Goal: Information Seeking & Learning: Check status

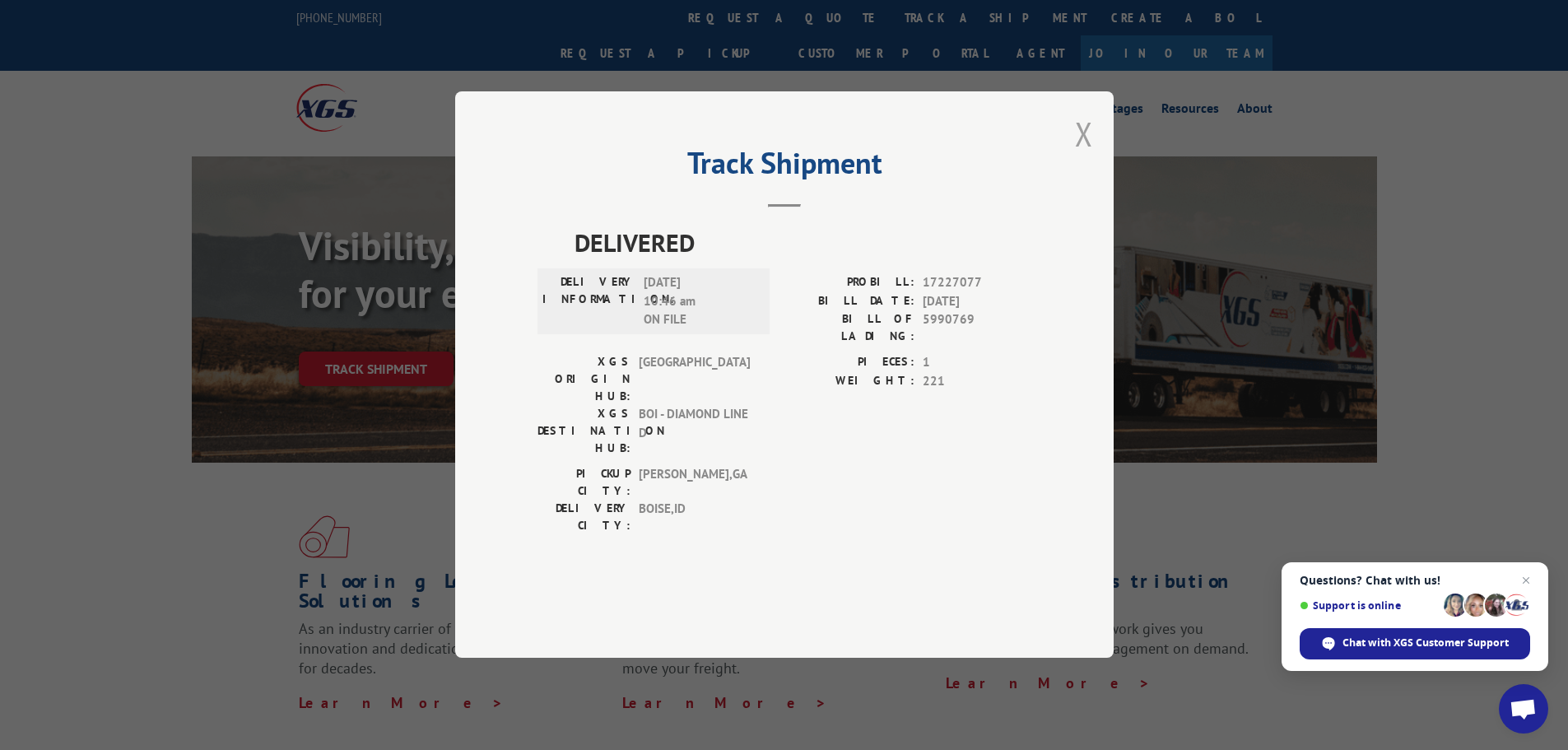
click at [1086, 156] on button "Close modal" at bounding box center [1084, 134] width 18 height 44
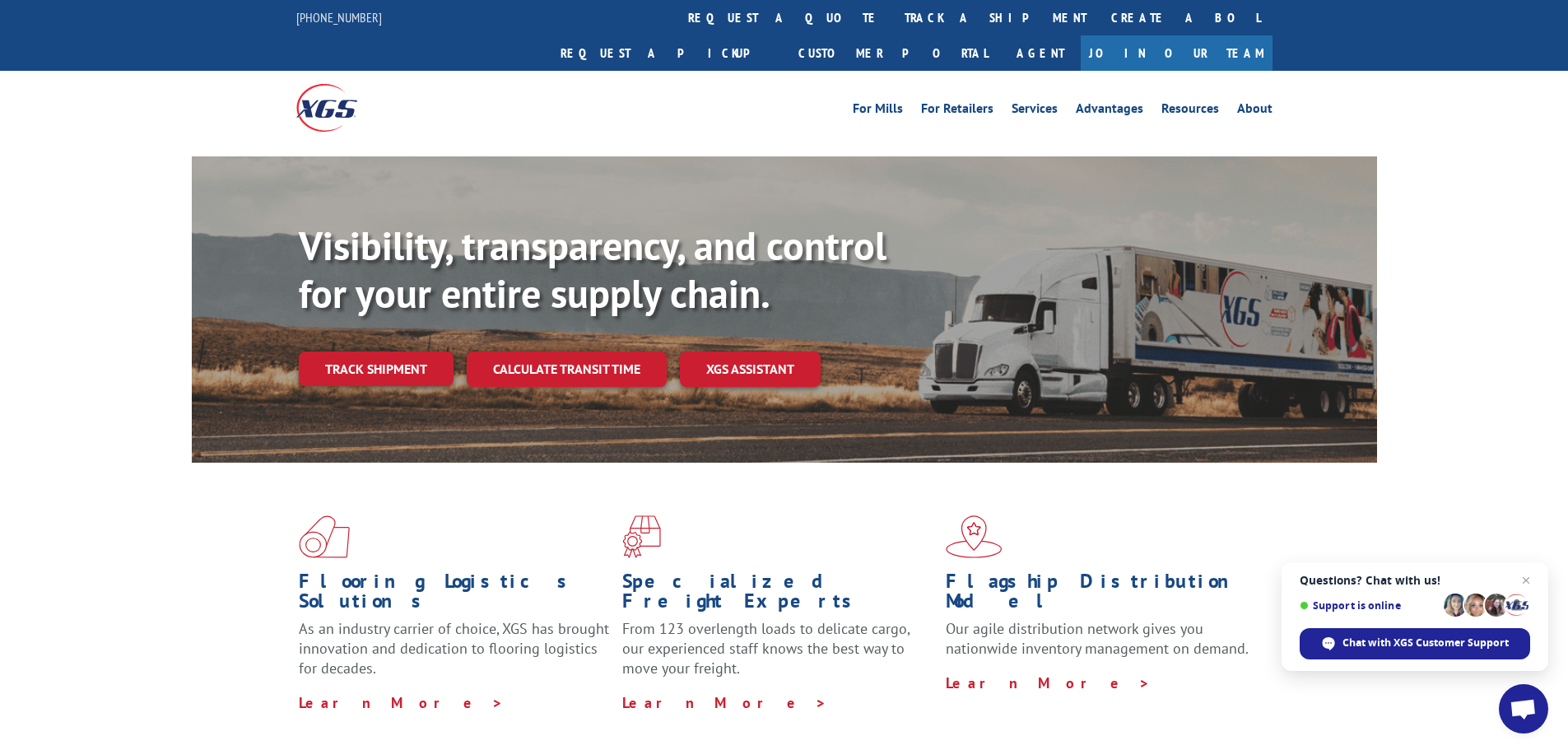
click at [892, 13] on link "track a shipment" at bounding box center [996, 17] width 207 height 35
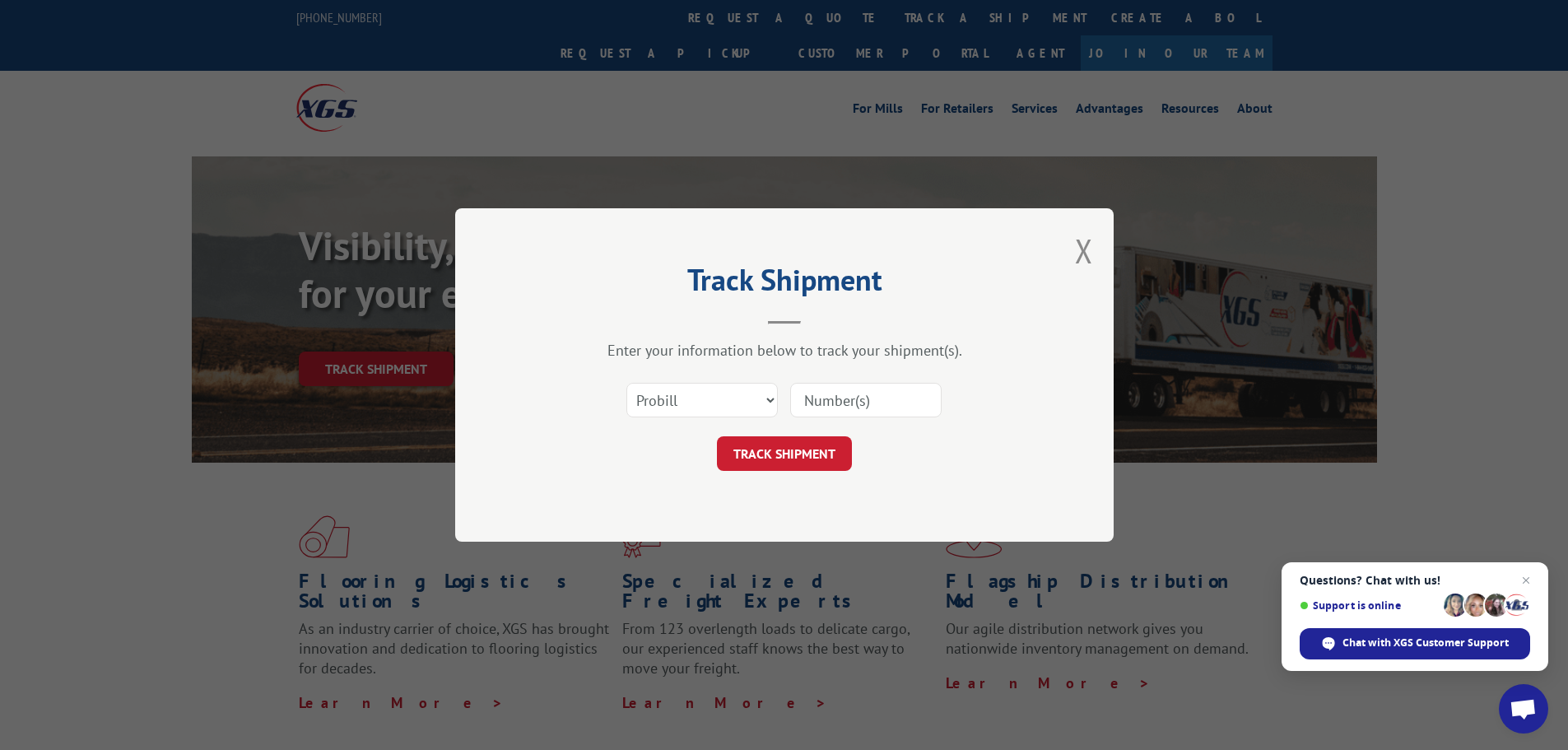
paste input "17515959"
type input "17515959"
click at [760, 457] on button "TRACK SHIPMENT" at bounding box center [784, 454] width 135 height 34
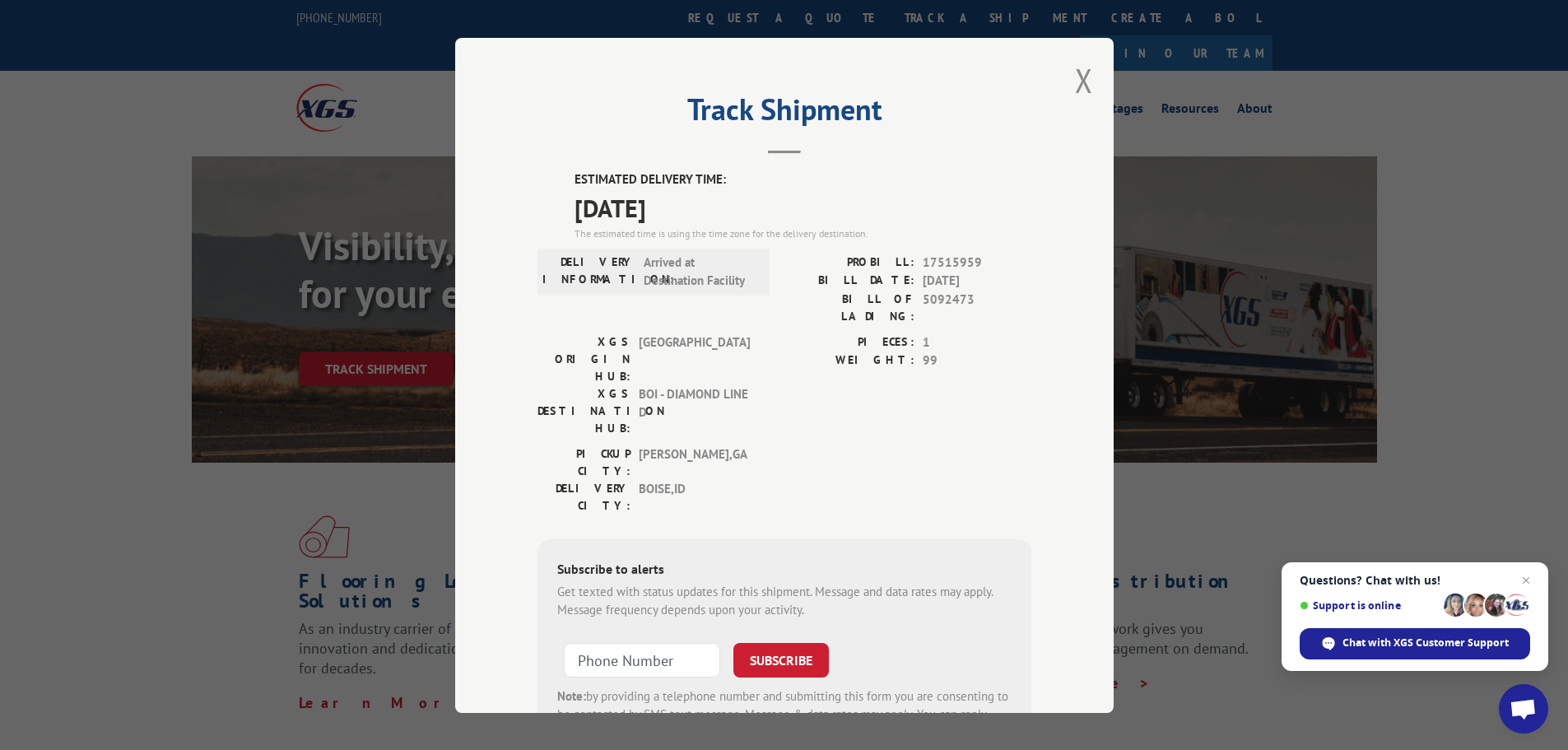
click at [1075, 79] on button "Close modal" at bounding box center [1084, 81] width 18 height 44
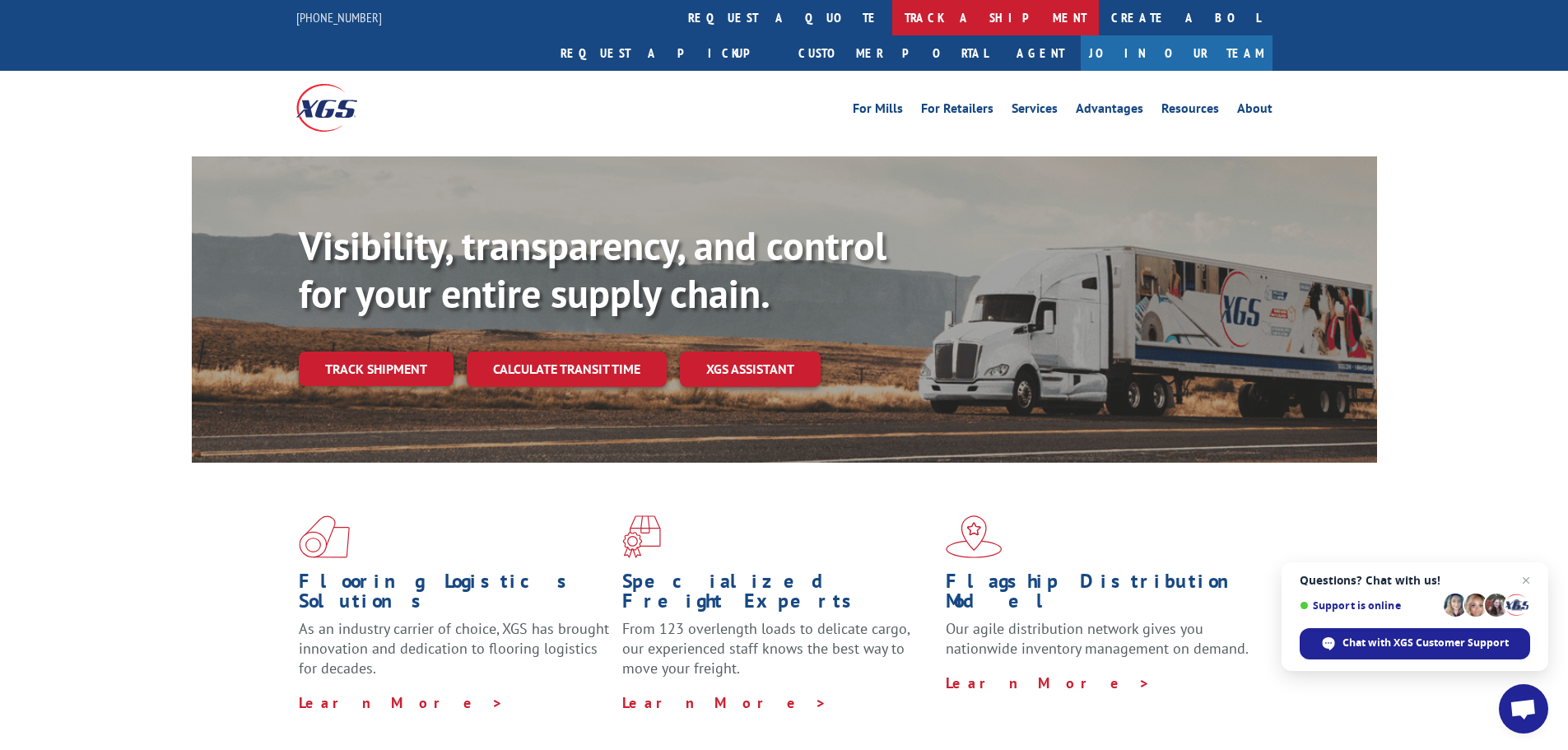
click at [892, 21] on link "track a shipment" at bounding box center [996, 17] width 207 height 35
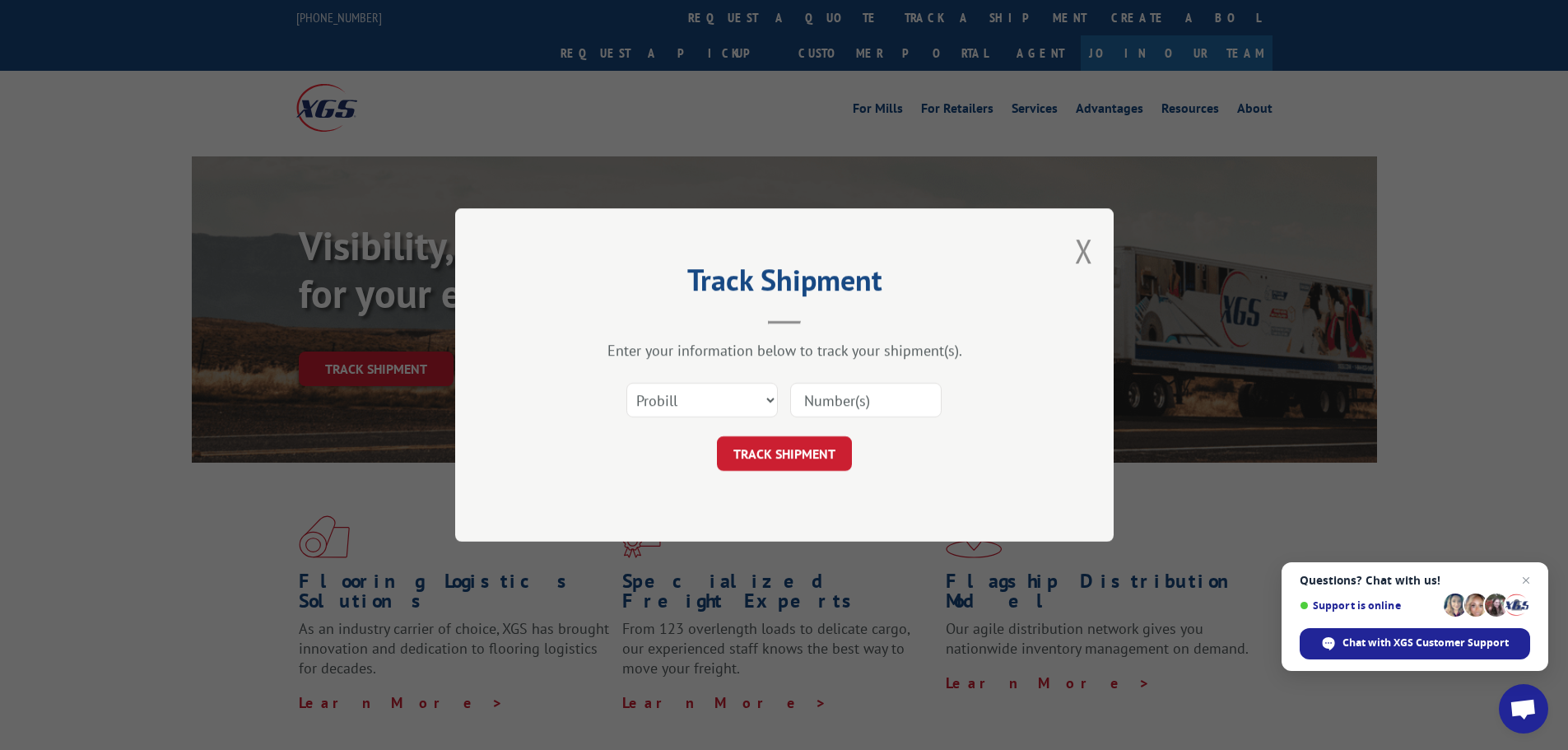
paste input "17593052"
type input "17593052"
click at [763, 437] on button "TRACK SHIPMENT" at bounding box center [784, 454] width 135 height 34
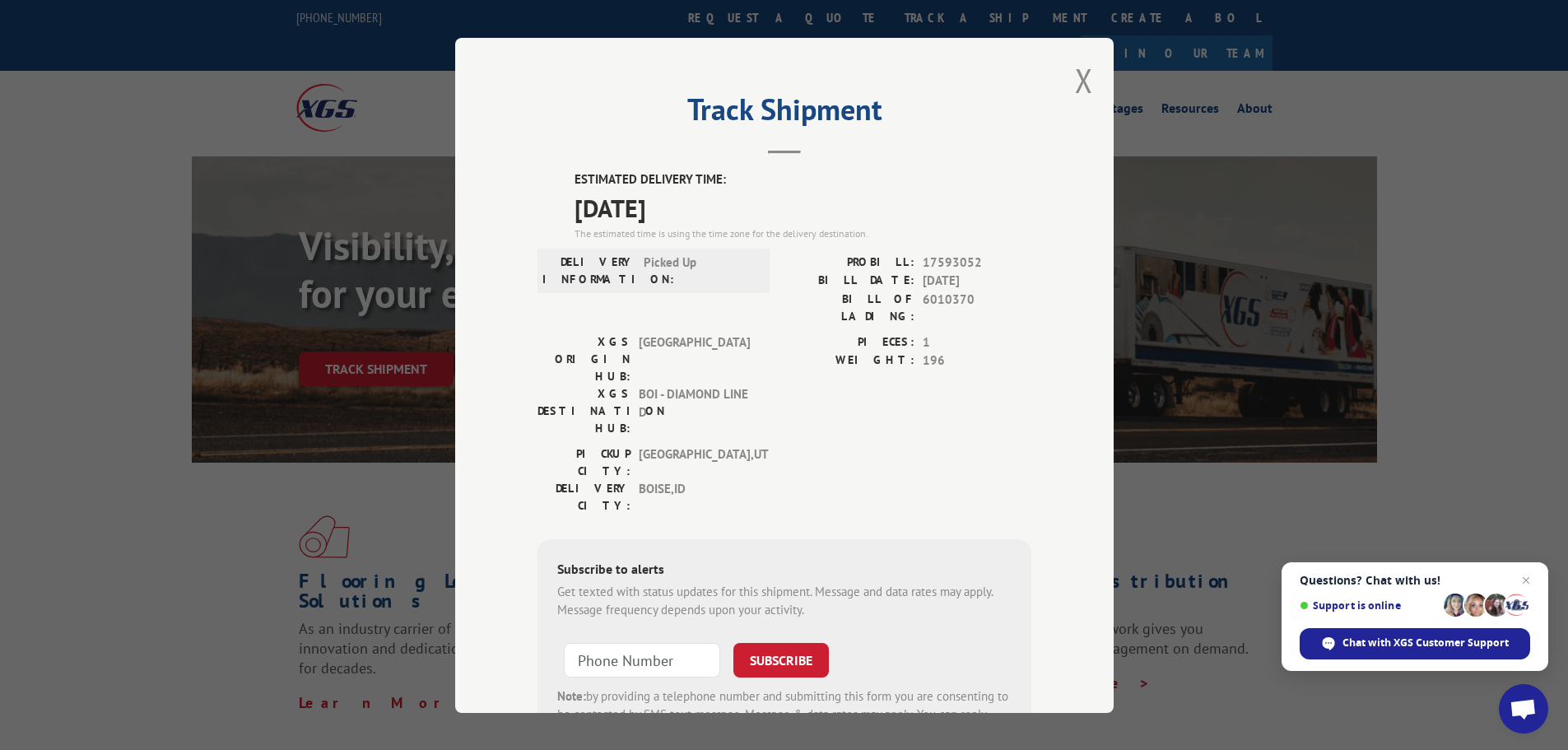
click at [1087, 80] on div "Track Shipment ESTIMATED DELIVERY TIME: [DATE] The estimated time is using the …" at bounding box center [785, 375] width 659 height 675
click at [1080, 85] on button "Close modal" at bounding box center [1084, 81] width 18 height 44
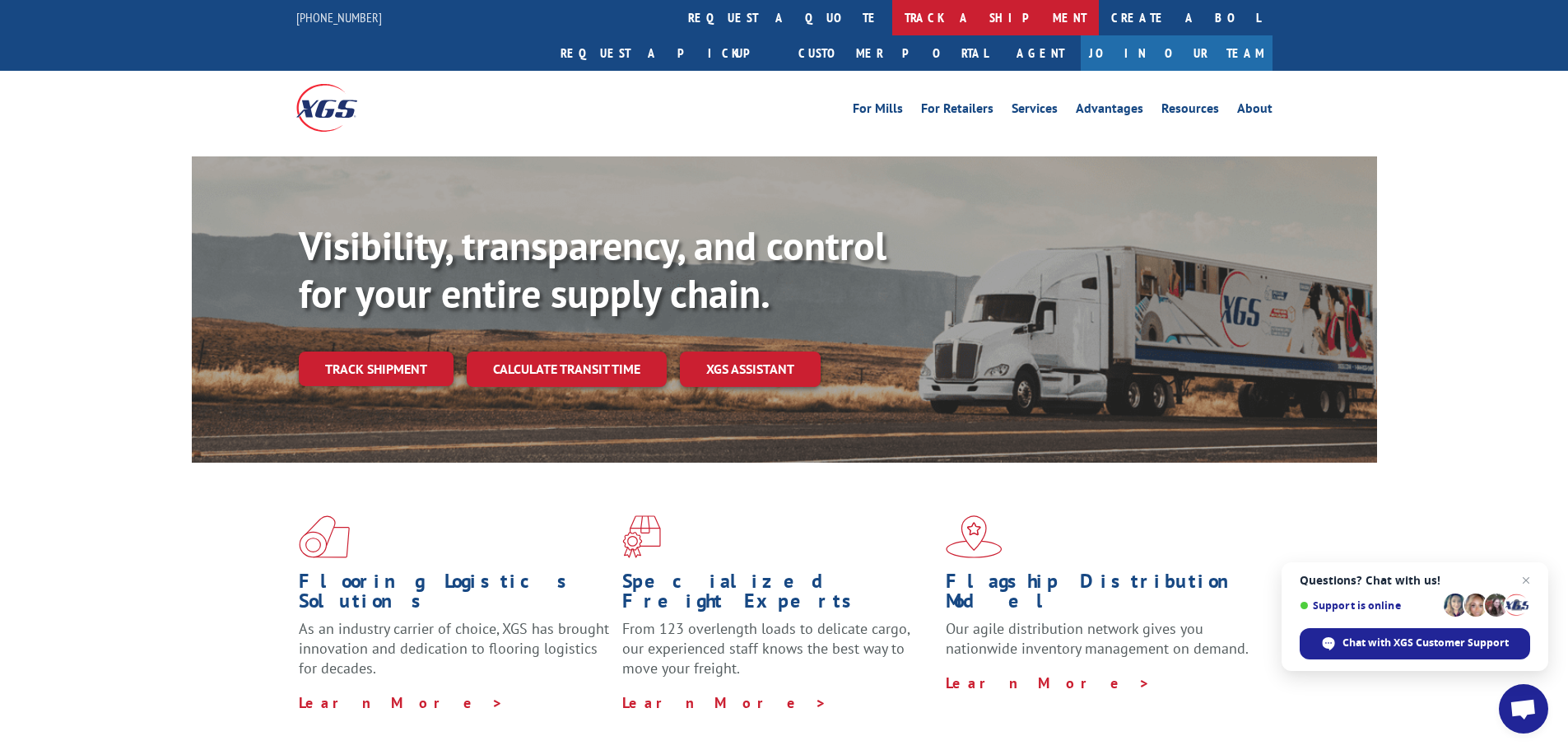
click at [892, 28] on link "track a shipment" at bounding box center [996, 17] width 207 height 35
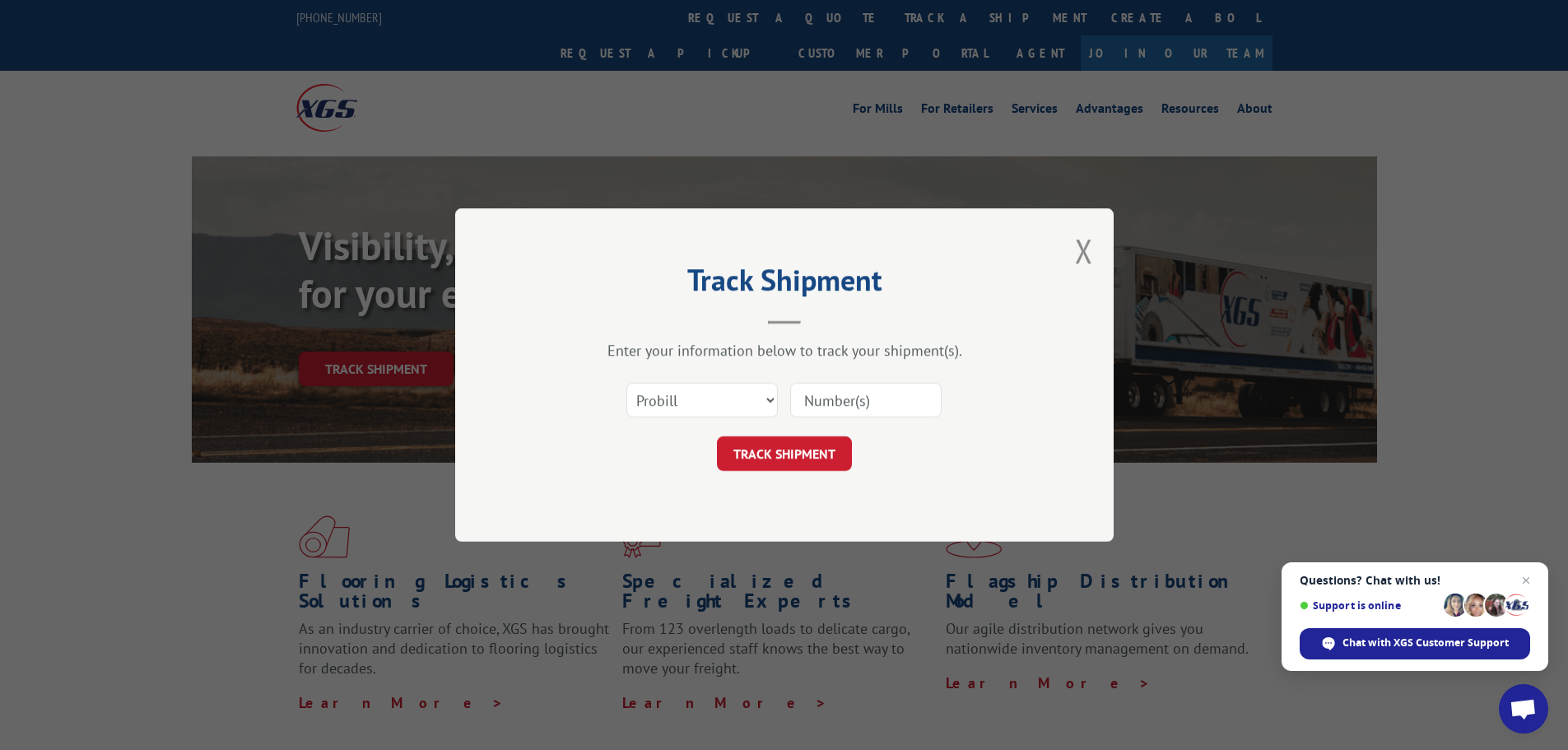
paste input "17516472"
type input "17516472"
click at [873, 208] on div "Track Shipment Enter your information below to track your shipment(s). Select c…" at bounding box center [784, 375] width 1568 height 750
click at [780, 468] on button "TRACK SHIPMENT" at bounding box center [784, 454] width 135 height 34
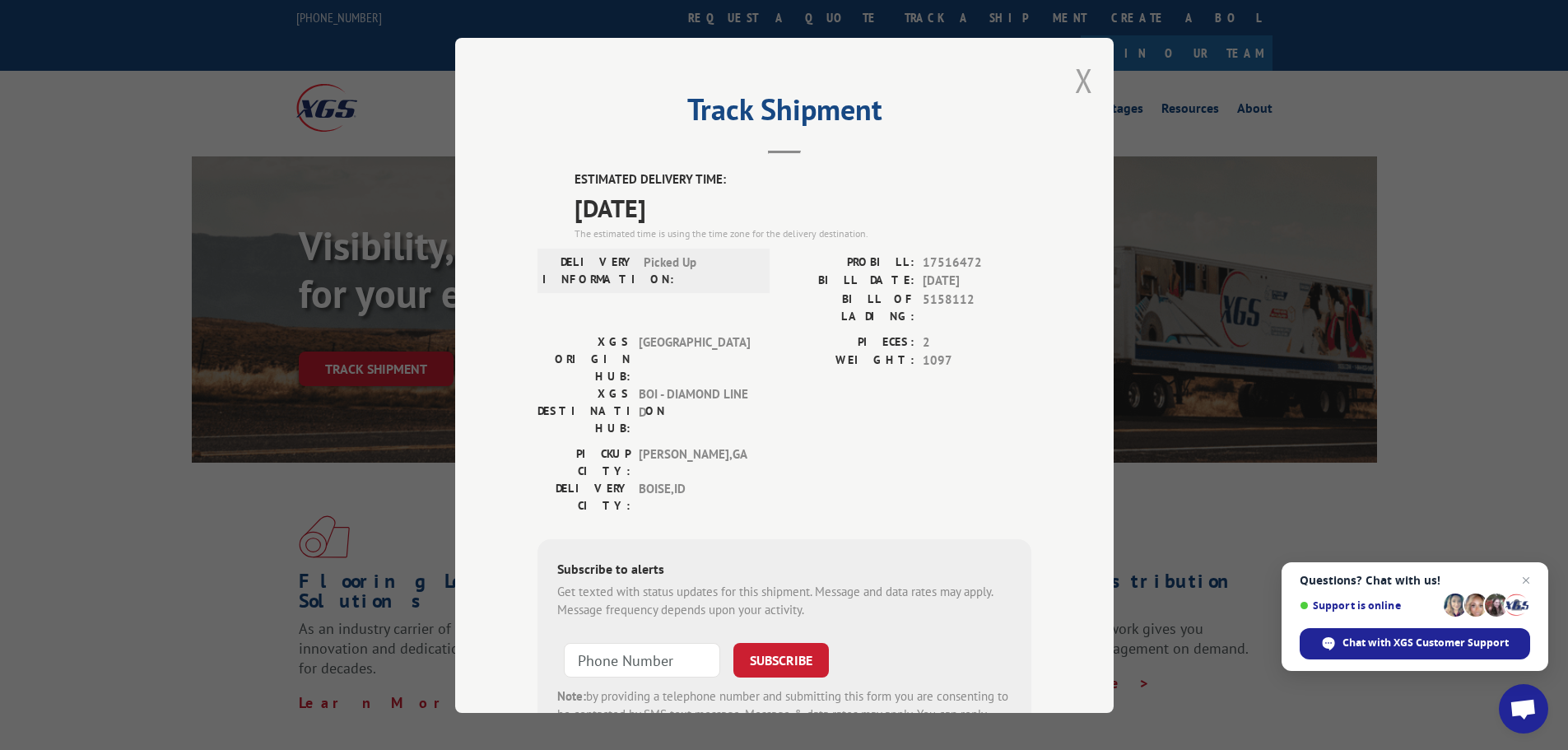
click at [1075, 74] on button "Close modal" at bounding box center [1084, 81] width 18 height 44
